Goal: Information Seeking & Learning: Learn about a topic

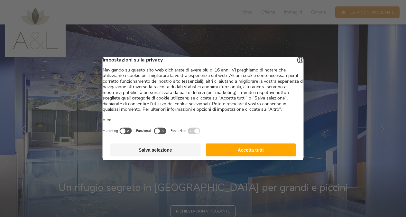
click at [246, 154] on button "Accetta tutti" at bounding box center [251, 150] width 90 height 13
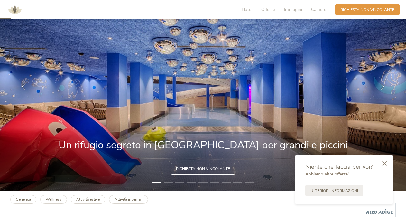
scroll to position [35, 0]
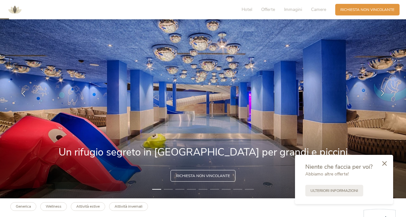
click at [383, 92] on icon at bounding box center [383, 93] width 6 height 6
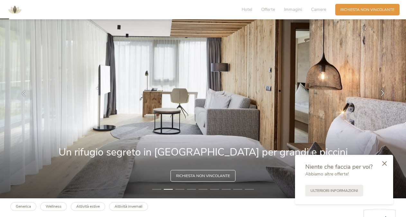
click at [383, 92] on icon at bounding box center [383, 93] width 6 height 6
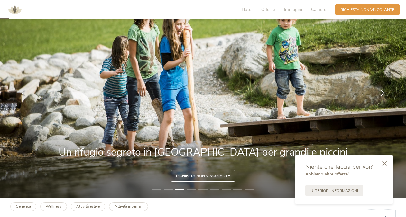
click at [383, 92] on icon at bounding box center [383, 93] width 6 height 6
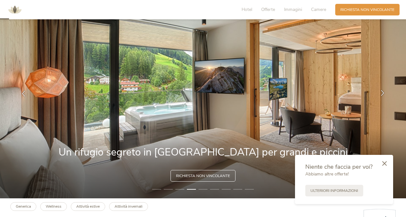
click at [383, 92] on icon at bounding box center [383, 93] width 6 height 6
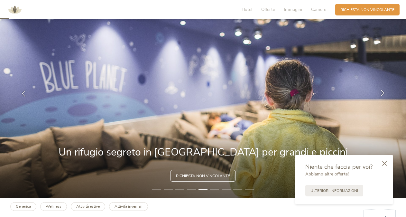
click at [383, 92] on icon at bounding box center [383, 93] width 6 height 6
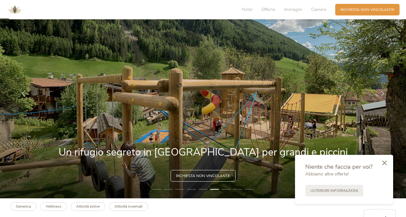
click at [386, 164] on icon at bounding box center [384, 162] width 5 height 5
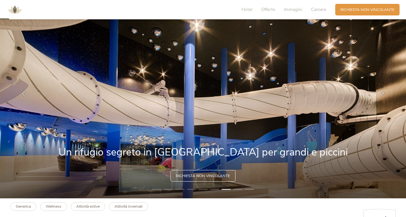
click at [383, 95] on icon at bounding box center [383, 93] width 6 height 6
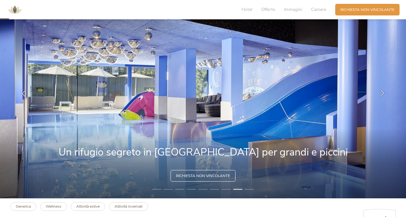
click at [383, 95] on icon at bounding box center [383, 93] width 6 height 6
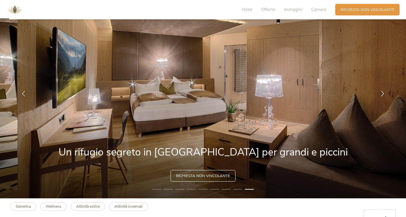
click at [381, 61] on img at bounding box center [203, 93] width 406 height 209
click at [16, 11] on img at bounding box center [14, 9] width 19 height 19
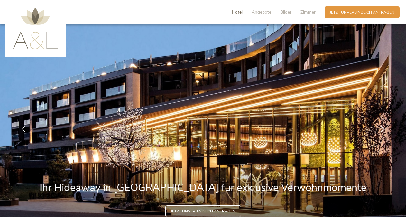
click at [237, 15] on span "Hotel" at bounding box center [237, 12] width 11 height 6
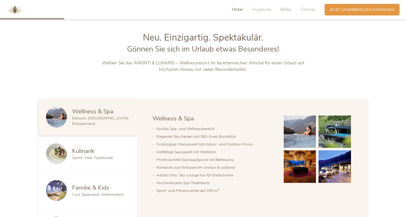
scroll to position [257, 0]
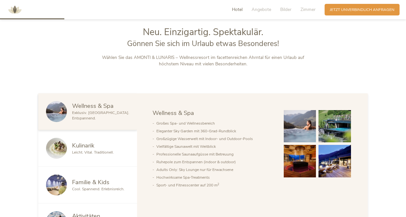
click at [91, 190] on span "Cool. Spannend. Erlebnisreich." at bounding box center [98, 188] width 52 height 5
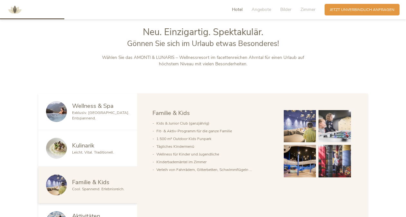
click at [219, 126] on li "Kids & Junior Club (ganzjährig)" at bounding box center [214, 123] width 117 height 8
click at [301, 127] on img at bounding box center [300, 126] width 33 height 33
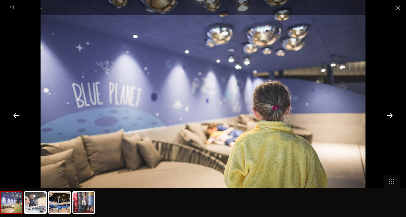
click at [391, 116] on div at bounding box center [390, 115] width 20 height 20
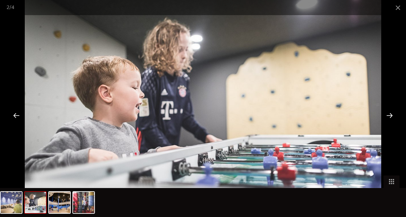
click at [391, 116] on div at bounding box center [390, 115] width 20 height 20
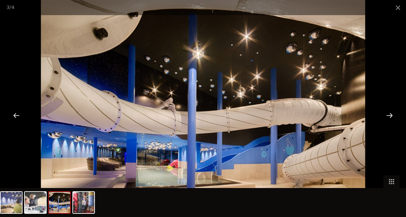
click at [391, 116] on div at bounding box center [390, 115] width 20 height 20
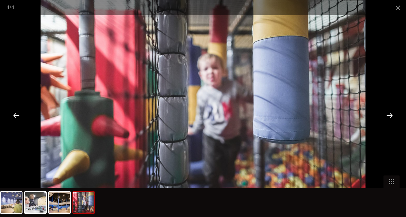
click at [391, 116] on div at bounding box center [390, 115] width 20 height 20
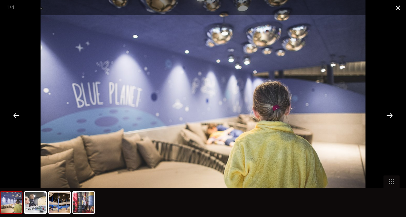
click at [399, 7] on span at bounding box center [398, 7] width 16 height 15
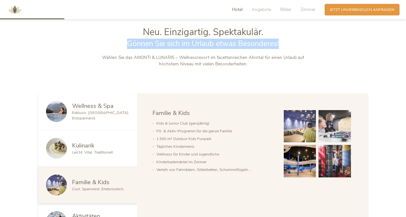
drag, startPoint x: 406, startPoint y: 38, endPoint x: 409, endPoint y: 53, distance: 15.2
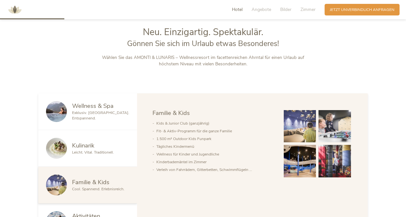
drag, startPoint x: 409, startPoint y: 53, endPoint x: 395, endPoint y: 69, distance: 21.9
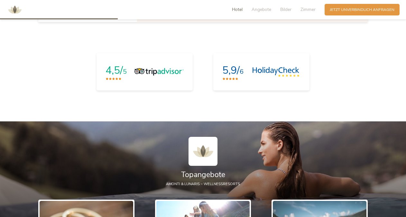
scroll to position [478, 0]
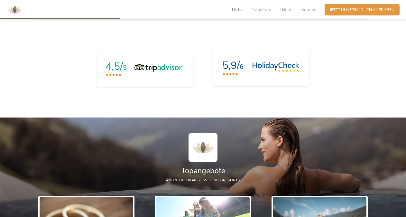
click at [261, 71] on img at bounding box center [275, 67] width 47 height 10
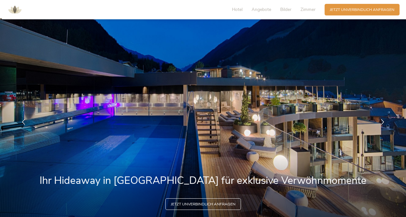
scroll to position [0, 0]
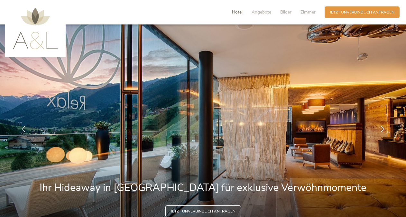
click at [241, 12] on span "Hotel" at bounding box center [237, 12] width 11 height 6
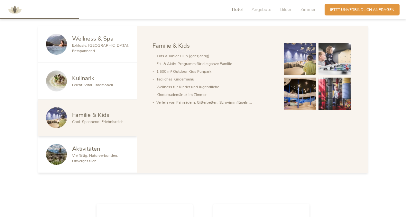
scroll to position [327, 0]
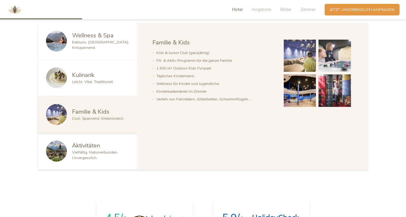
click at [93, 151] on span "Vielfältig. Naturverbunden. Unvergesslich." at bounding box center [95, 155] width 46 height 11
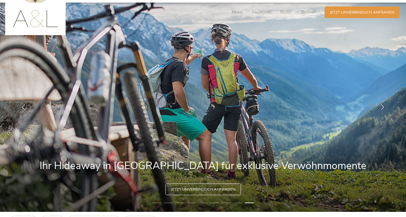
scroll to position [0, 0]
